Goal: Navigation & Orientation: Understand site structure

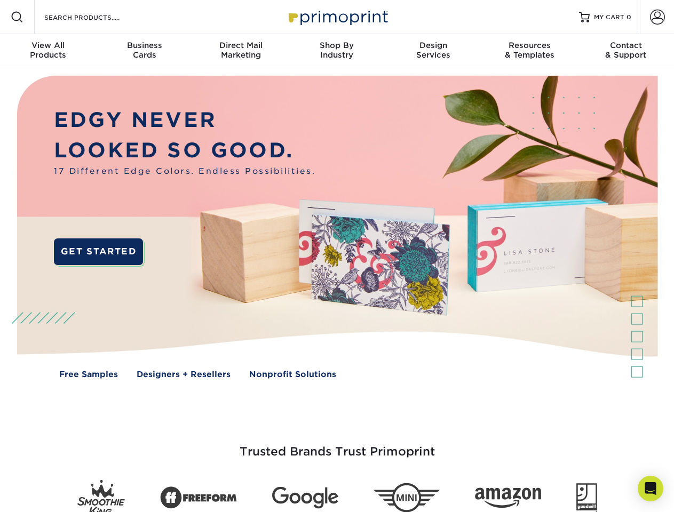
click at [337, 256] on img at bounding box center [336, 234] width 667 height 333
click at [17, 17] on span at bounding box center [17, 17] width 13 height 13
click at [657, 17] on span at bounding box center [657, 17] width 15 height 15
click at [48, 51] on div "View All Products" at bounding box center [48, 50] width 96 height 19
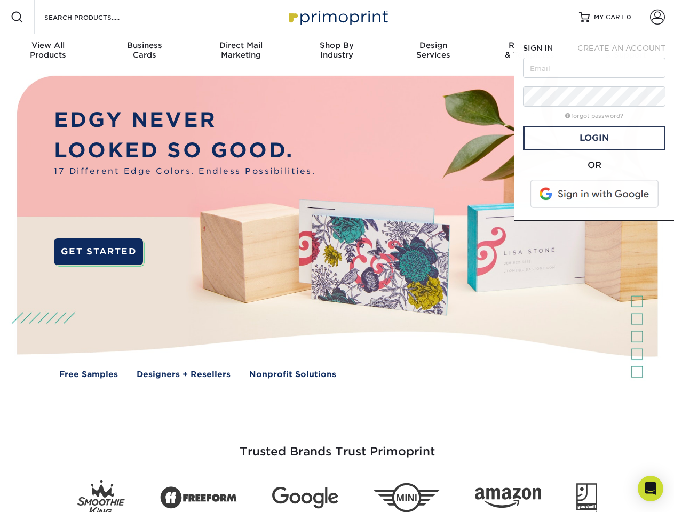
click at [144, 51] on div "Business Cards" at bounding box center [144, 50] width 96 height 19
click at [241, 51] on div "Direct Mail Marketing" at bounding box center [241, 50] width 96 height 19
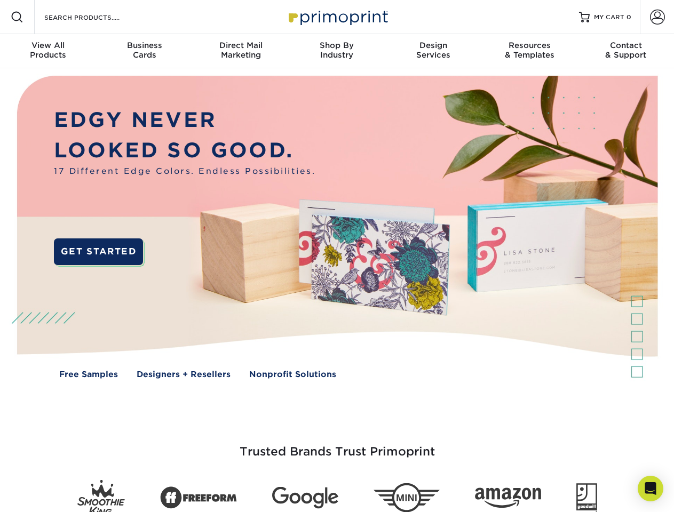
click at [337, 51] on div "Shop By Industry" at bounding box center [337, 50] width 96 height 19
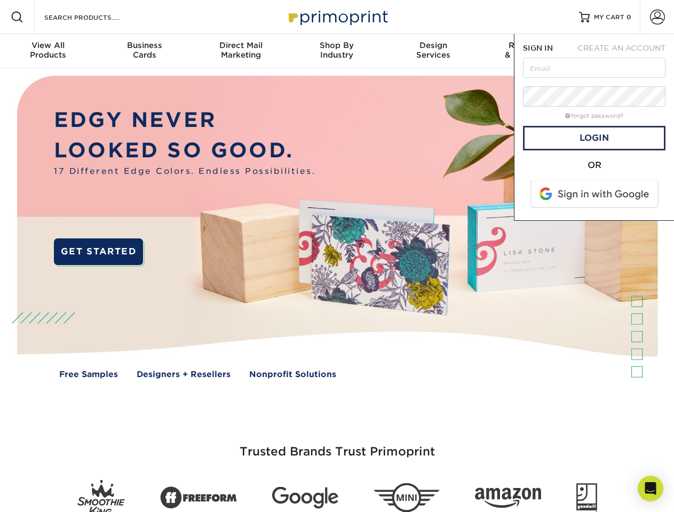
click at [433, 51] on div "Design Services" at bounding box center [433, 50] width 96 height 19
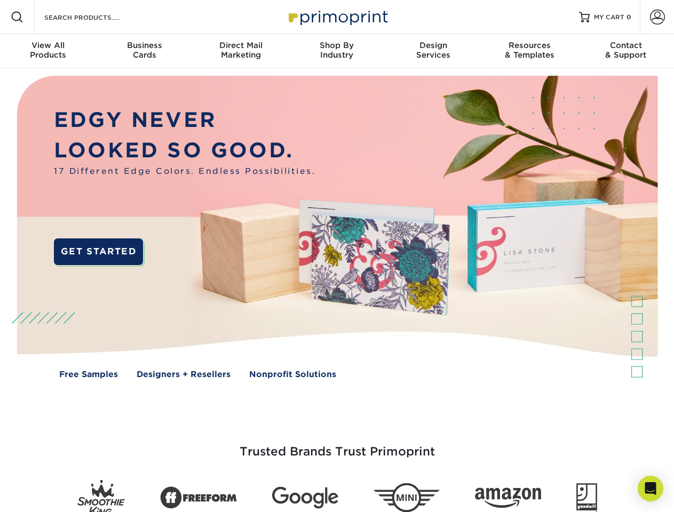
click at [529, 51] on span "SIGN IN" at bounding box center [538, 48] width 30 height 9
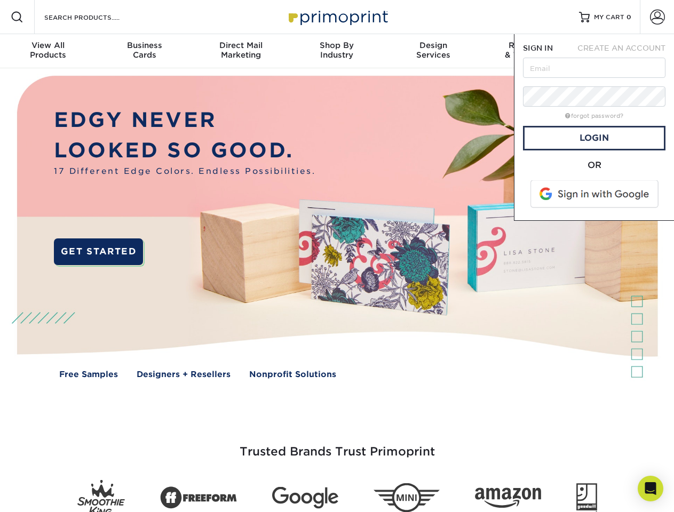
click at [626, 51] on div "Contact & Support" at bounding box center [626, 50] width 96 height 19
